Goal: Transaction & Acquisition: Purchase product/service

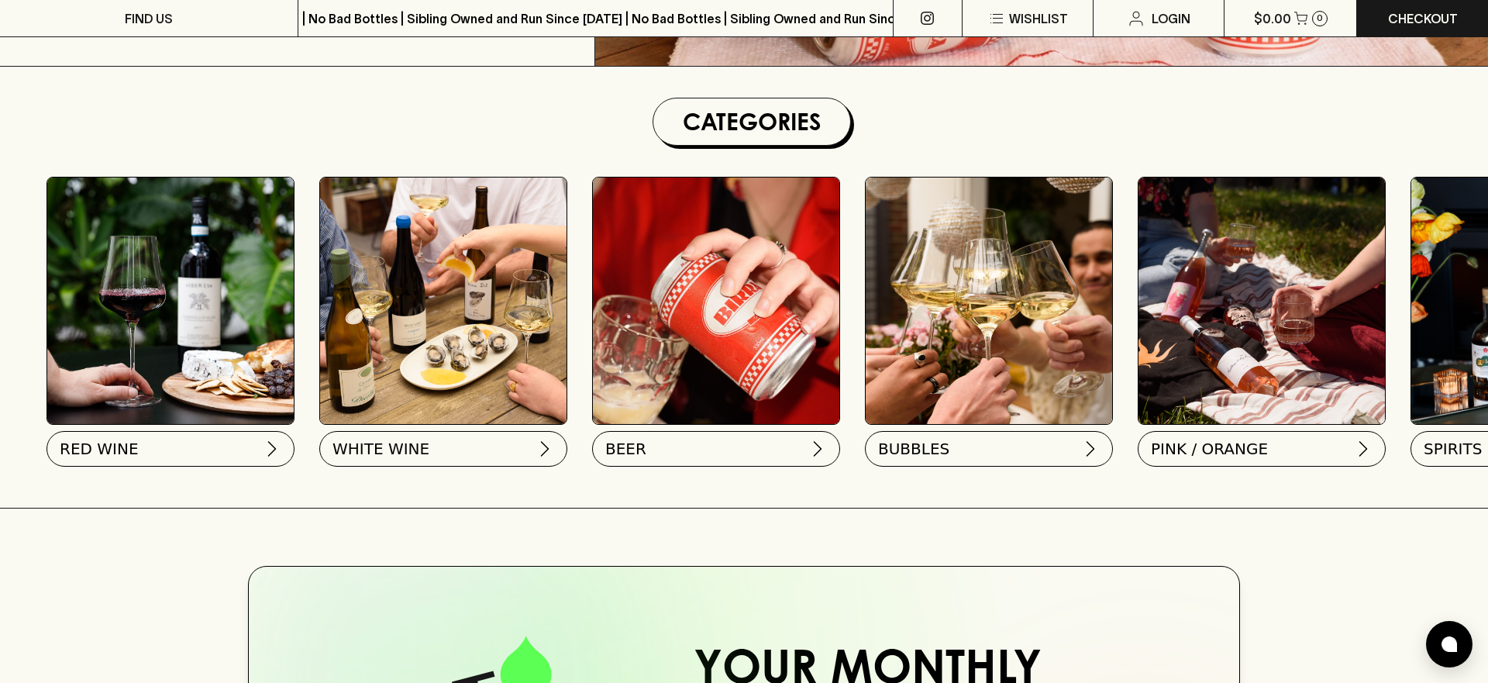
scroll to position [504, 0]
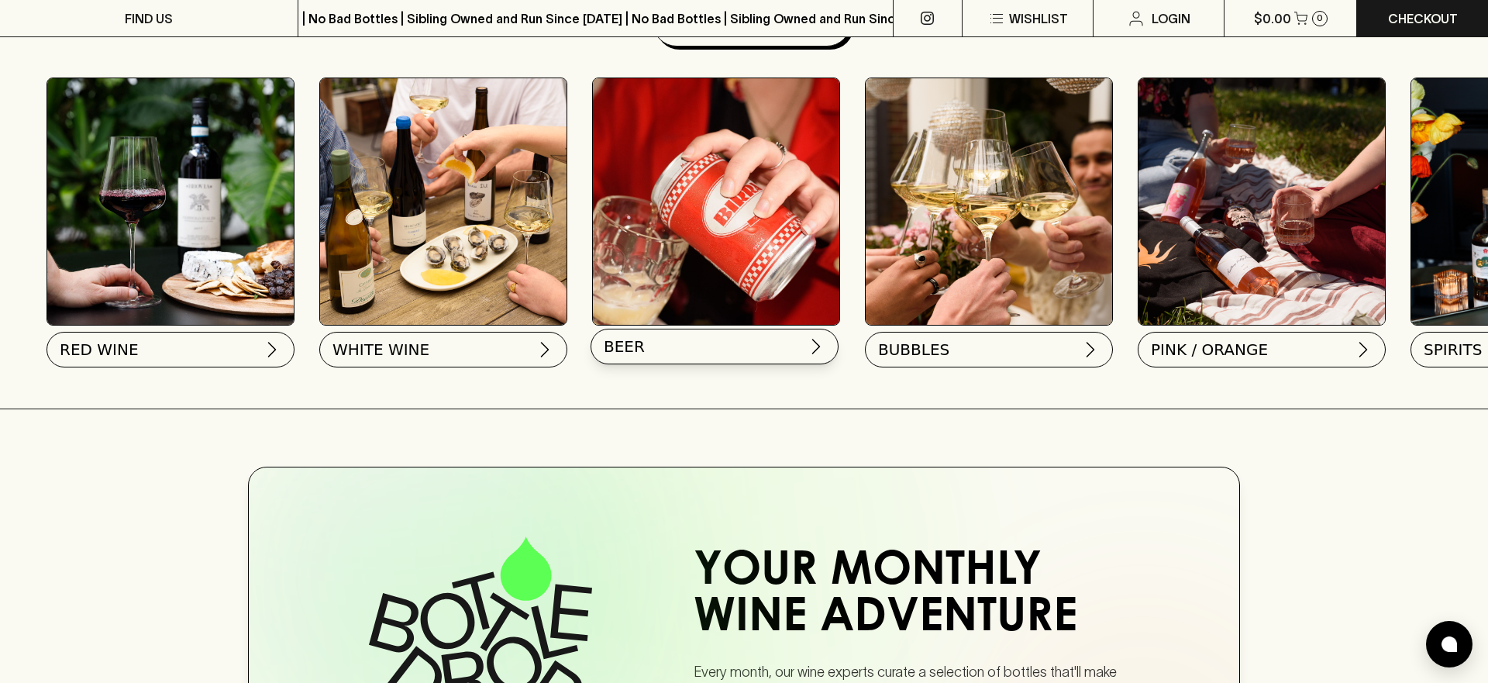
click at [798, 349] on button "BEER" at bounding box center [714, 347] width 248 height 36
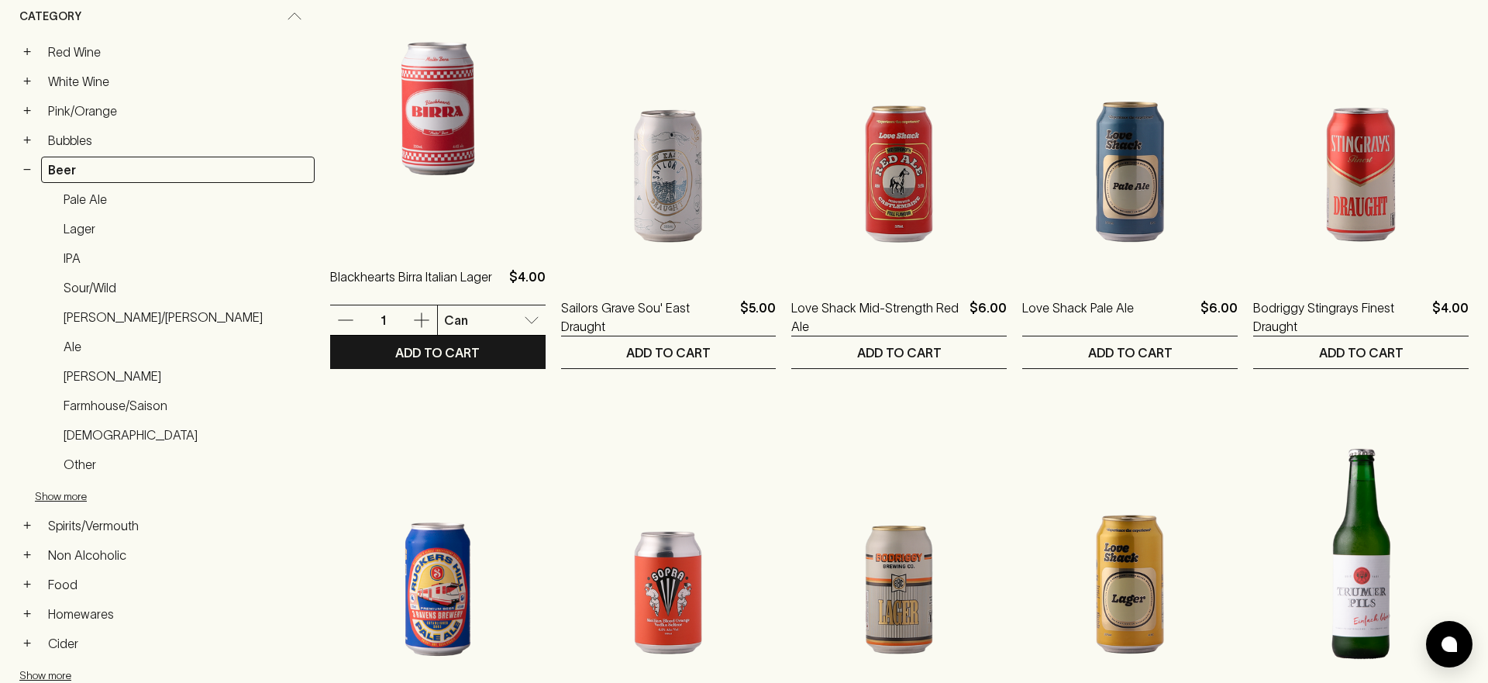
scroll to position [93, 0]
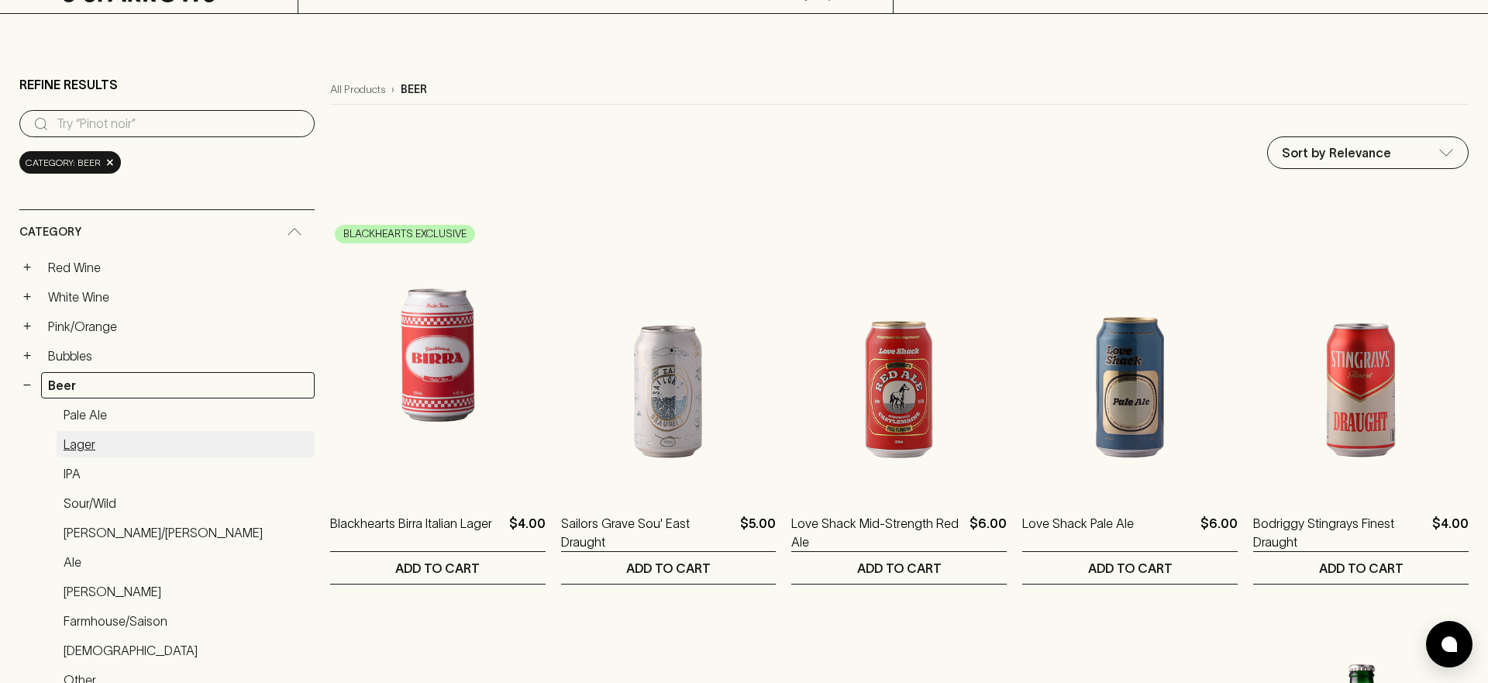
click at [81, 441] on link "Lager" at bounding box center [186, 444] width 258 height 26
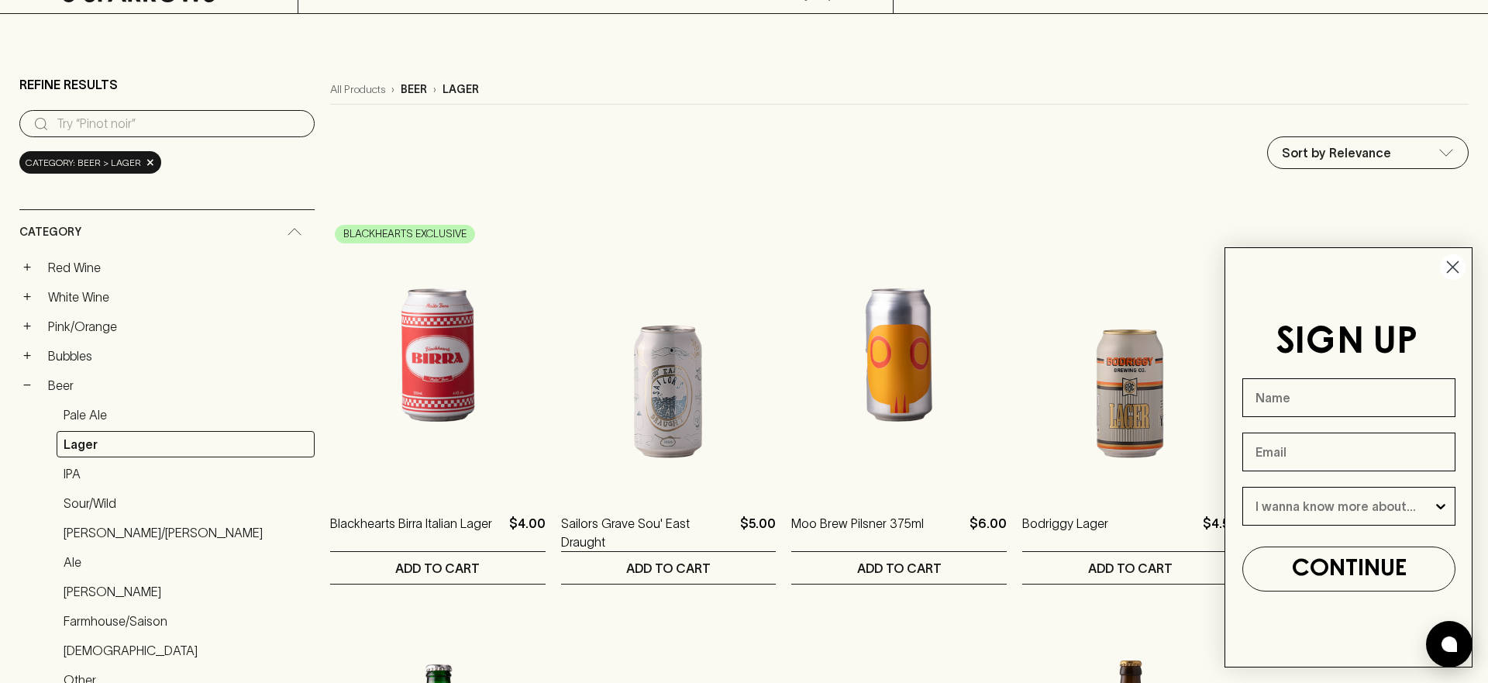
drag, startPoint x: 1458, startPoint y: 267, endPoint x: 1426, endPoint y: 278, distance: 33.6
click at [1457, 267] on circle "Close dialog" at bounding box center [1453, 267] width 26 height 26
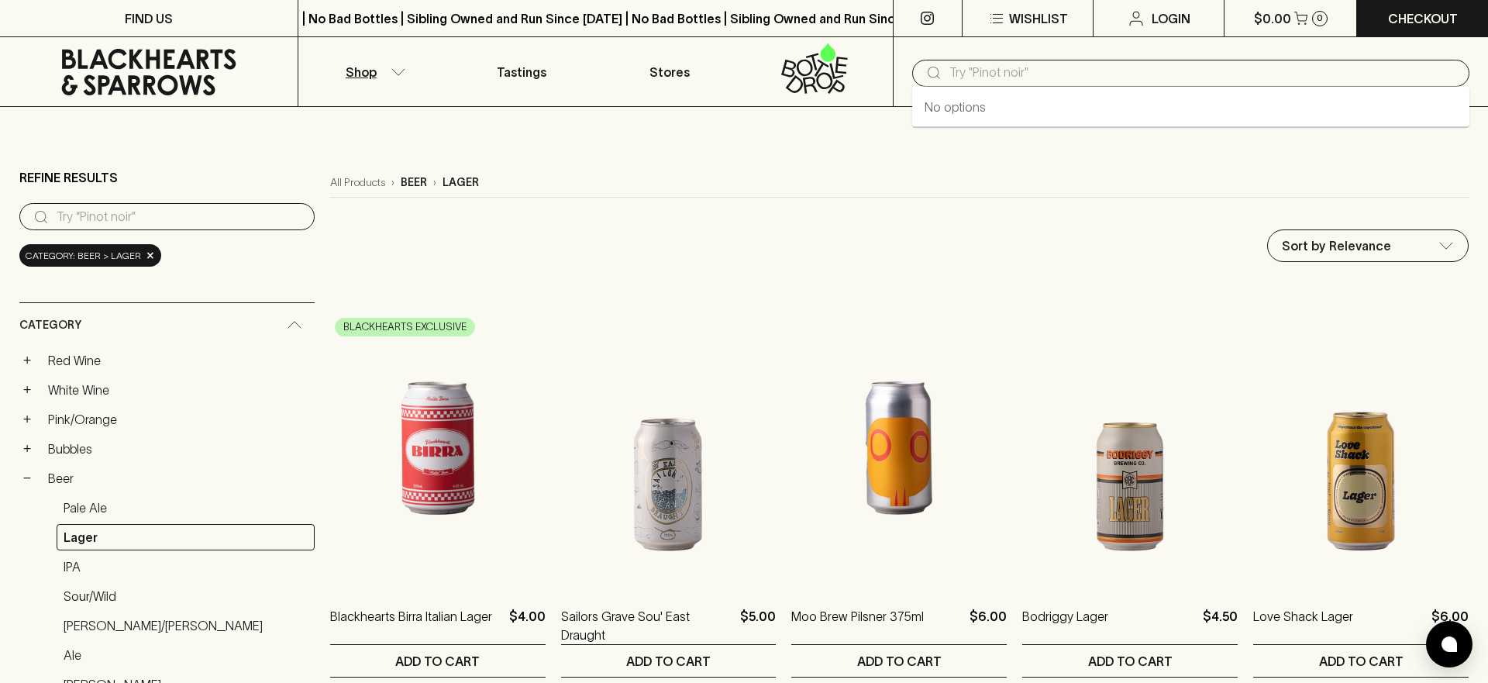
click at [1045, 70] on input "text" at bounding box center [1202, 72] width 507 height 25
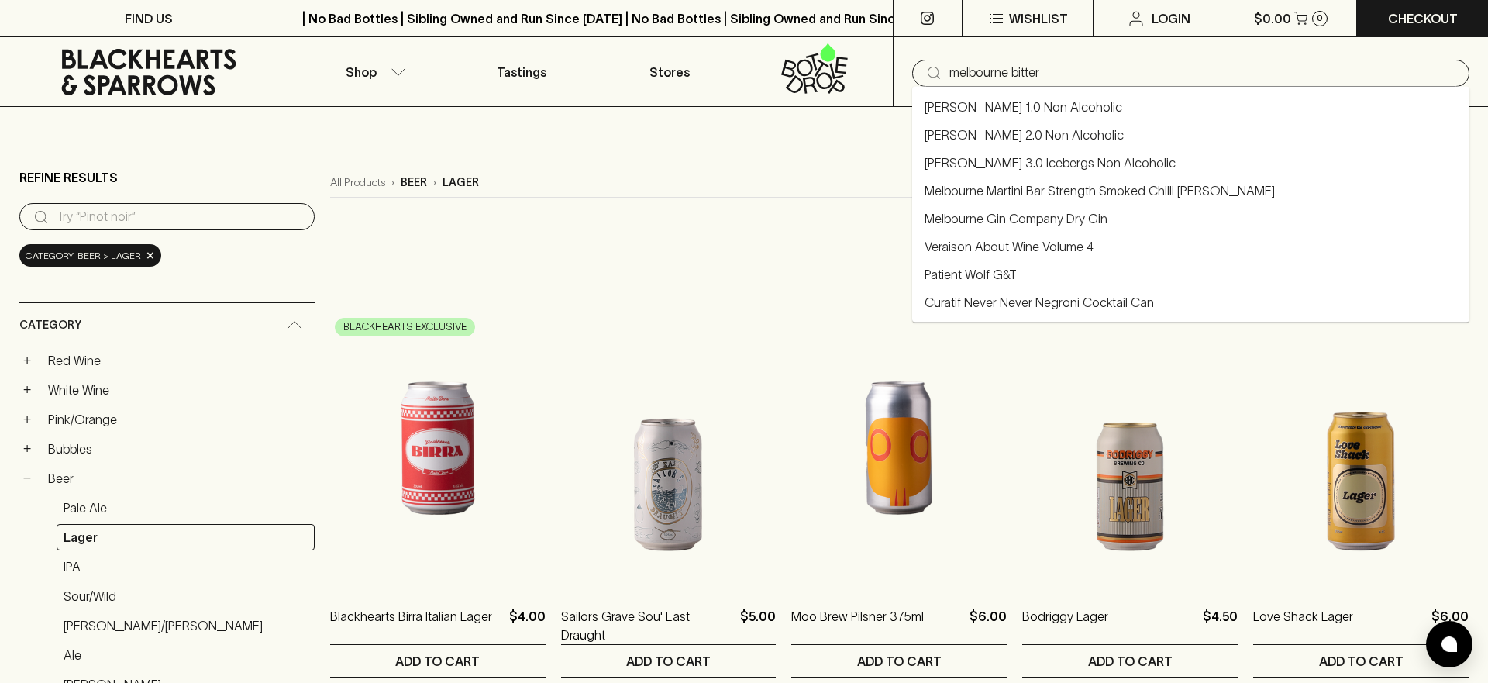
type input "melbourne bitter"
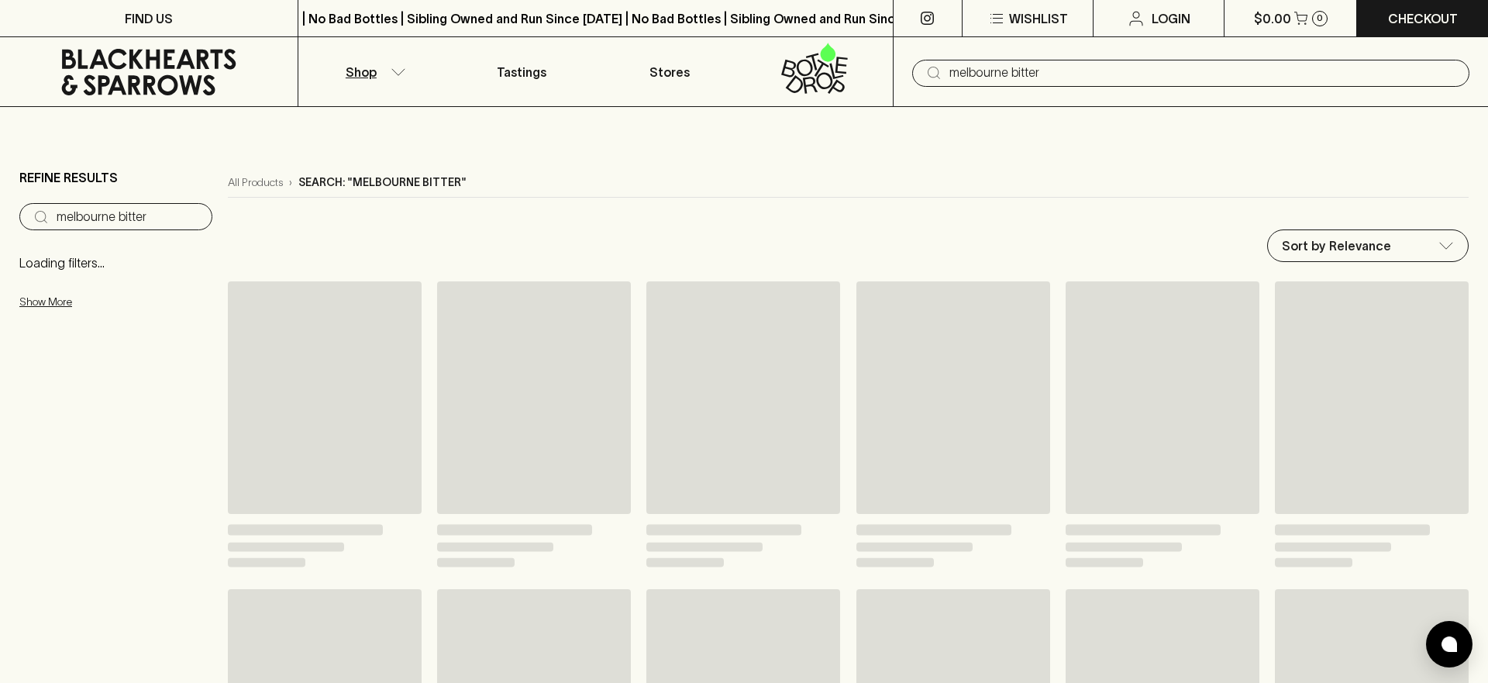
type input "melbourne bitter"
